Goal: Transaction & Acquisition: Purchase product/service

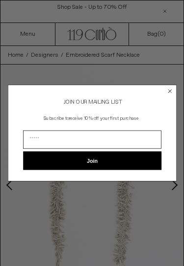
click at [169, 93] on circle "Close dialog" at bounding box center [169, 91] width 7 height 7
click at [172, 90] on circle "Close dialog" at bounding box center [169, 91] width 7 height 7
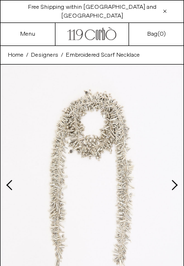
click at [35, 31] on link "Menu" at bounding box center [27, 34] width 15 height 8
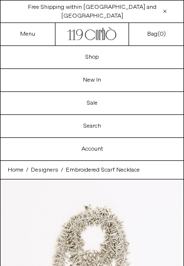
click at [102, 58] on link "Shop" at bounding box center [91, 57] width 183 height 23
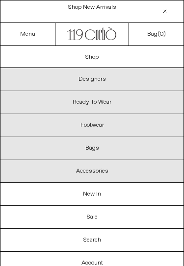
click at [117, 173] on p "Accessories" at bounding box center [91, 171] width 183 height 23
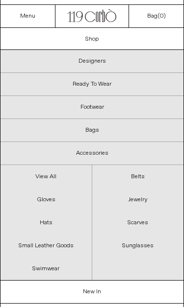
scroll to position [18, 0]
click at [147, 196] on link "Jewelry" at bounding box center [138, 199] width 92 height 23
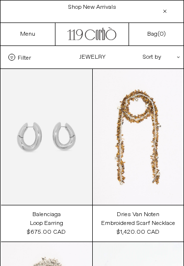
click at [25, 38] on link "Menu" at bounding box center [27, 34] width 15 height 8
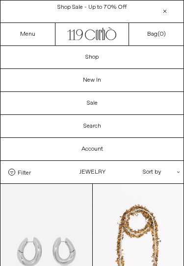
click at [97, 102] on link "Sale" at bounding box center [91, 103] width 183 height 23
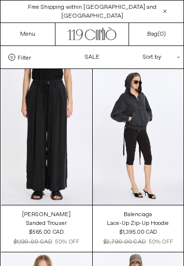
click at [163, 59] on div "Sort by .cls-1{fill:#231f20}" at bounding box center [129, 57] width 88 height 23
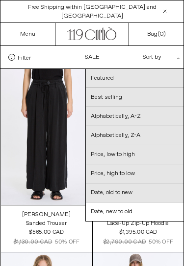
click at [135, 208] on link "Date, new to old" at bounding box center [134, 212] width 97 height 19
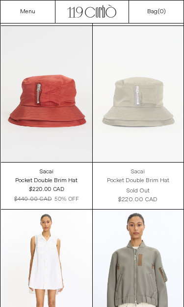
scroll to position [8710, 0]
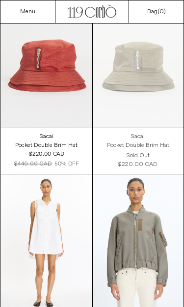
click at [28, 12] on link "Menu" at bounding box center [27, 12] width 15 height 8
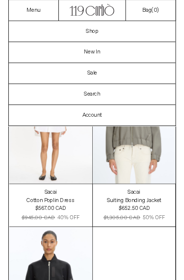
scroll to position [8957, 0]
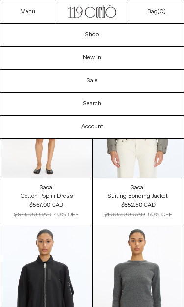
click at [131, 159] on at bounding box center [138, 110] width 91 height 136
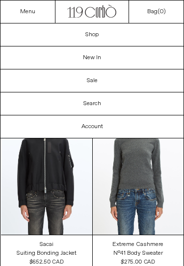
scroll to position [9084, 0]
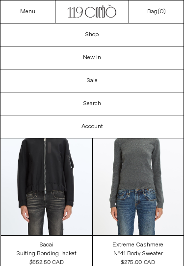
click at [70, 184] on at bounding box center [46, 167] width 91 height 136
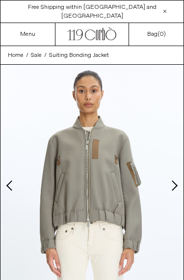
click at [167, 187] on img at bounding box center [91, 179] width 183 height 228
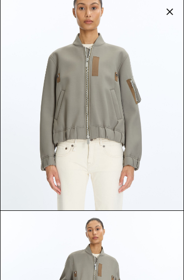
scroll to position [-8, 0]
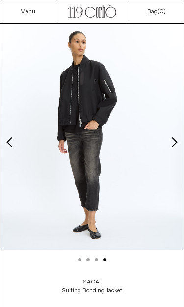
scroll to position [43, 0]
click at [36, 2] on div "Menu" at bounding box center [27, 11] width 55 height 23
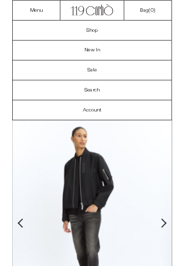
scroll to position [0, 0]
